Goal: Find specific page/section: Find specific page/section

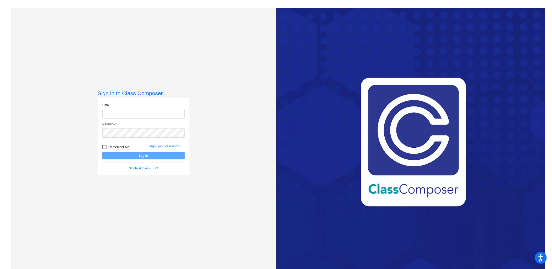
type input "[PERSON_NAME][EMAIL_ADDRESS][DOMAIN_NAME]"
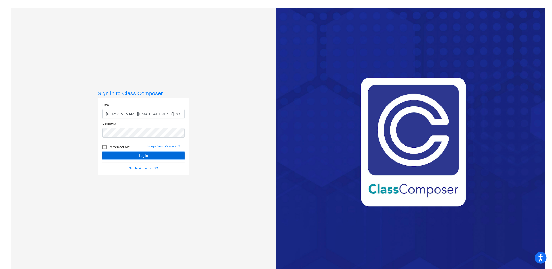
click at [177, 155] on button "Log In" at bounding box center [143, 156] width 82 height 8
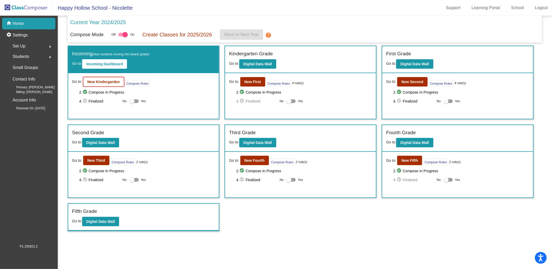
click at [97, 86] on button "New Kindergarden" at bounding box center [103, 81] width 41 height 9
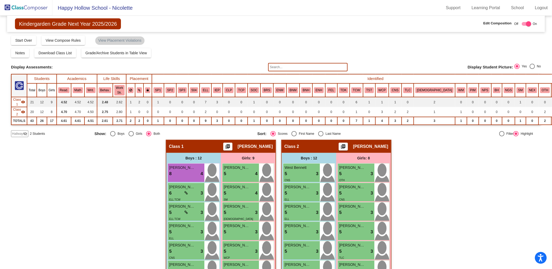
click at [297, 66] on input "text" at bounding box center [308, 67] width 80 height 8
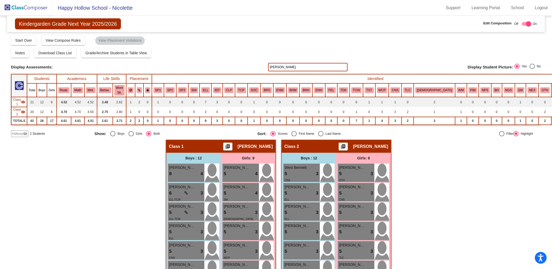
click at [271, 67] on input "[PERSON_NAME]" at bounding box center [308, 67] width 80 height 8
type input "[PERSON_NAME]"
